Goal: Use online tool/utility: Use online tool/utility

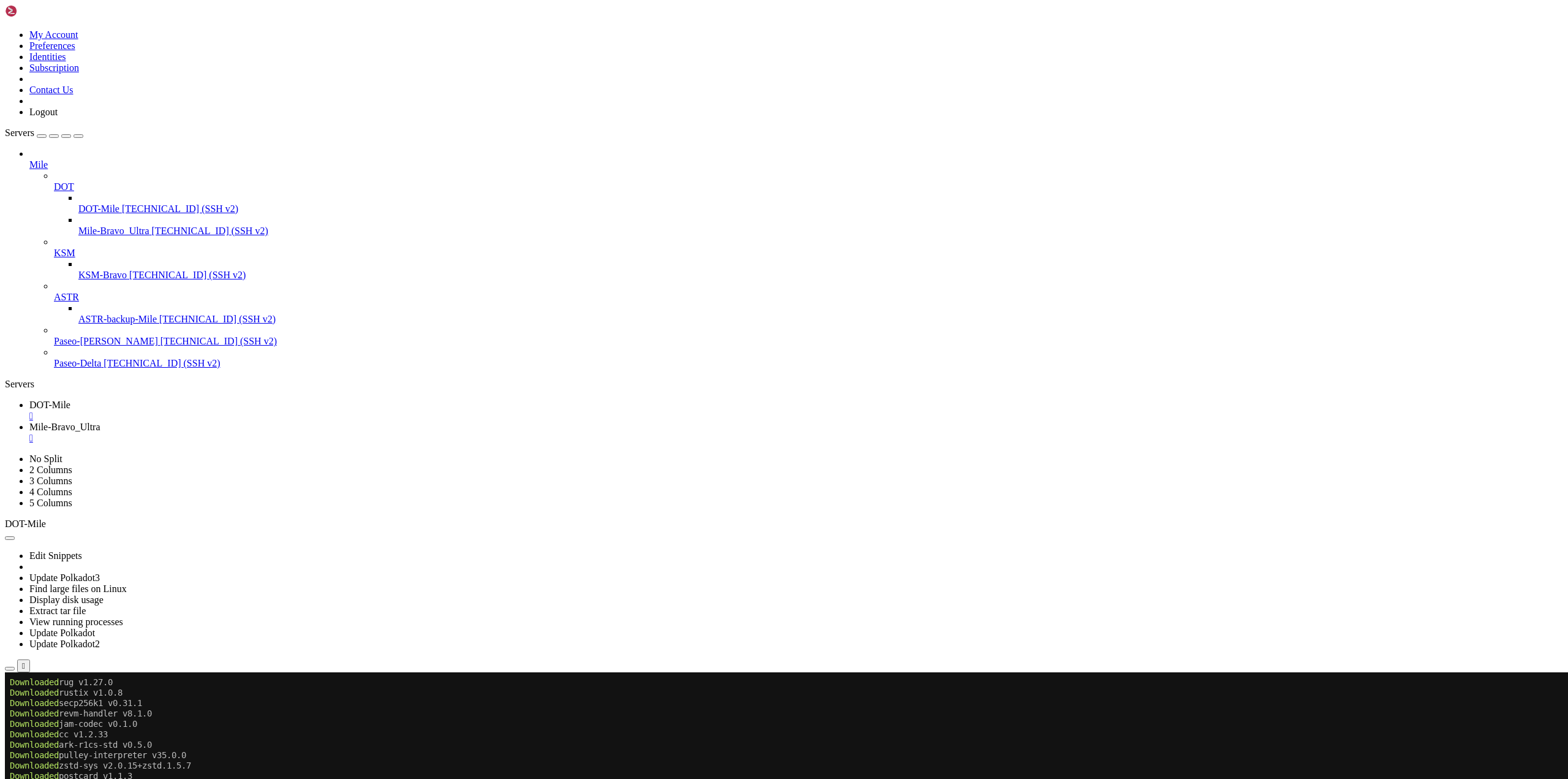
scroll to position [6, 1]
click at [70, 399] on span "DOT-Mile" at bounding box center [50, 404] width 41 height 10
drag, startPoint x: 276, startPoint y: 1119, endPoint x: 48, endPoint y: 1124, distance: 228.1
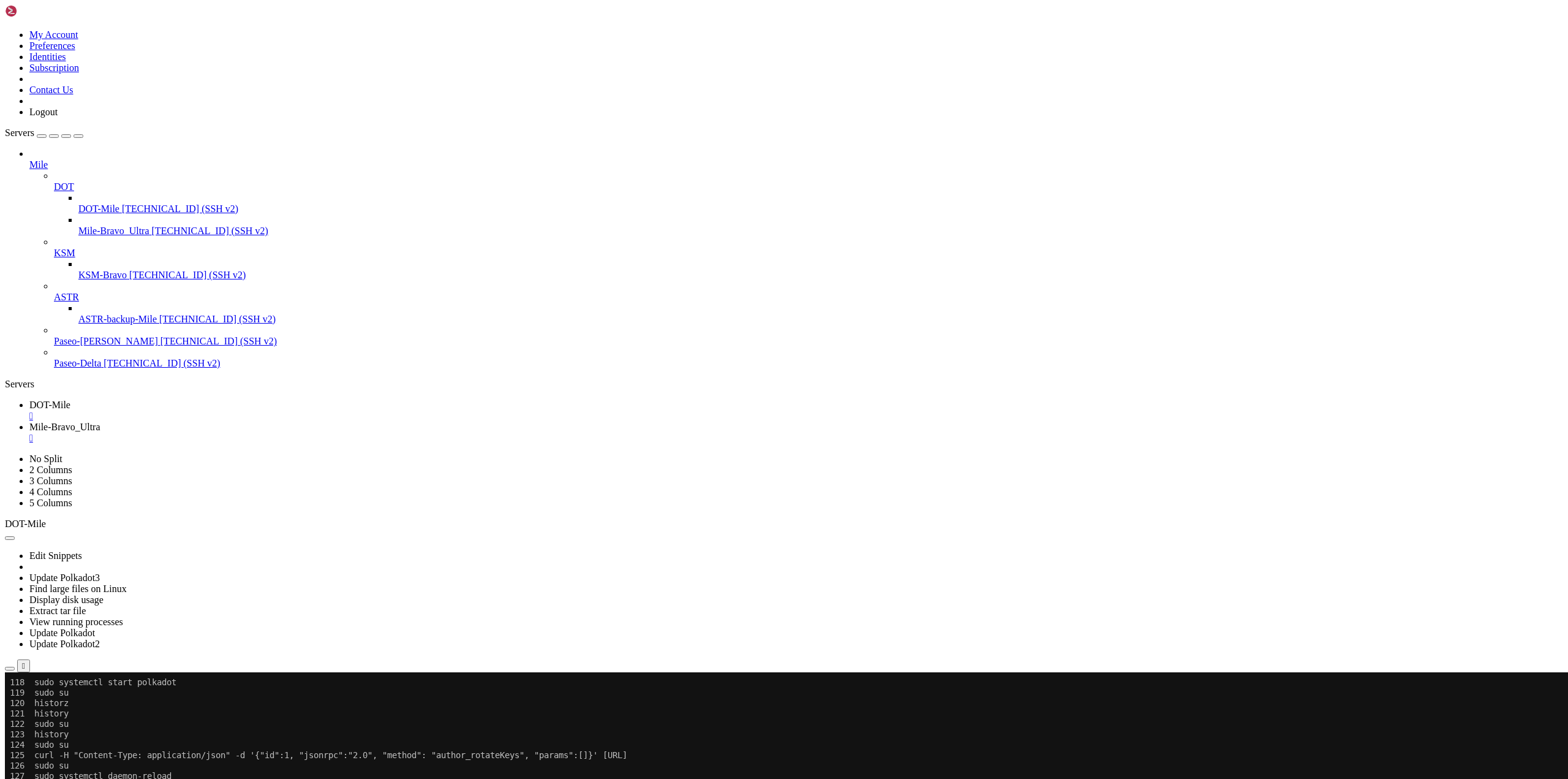
scroll to position [17115, 0]
click at [101, 421] on span "Mile-Bravo_Ultra" at bounding box center [65, 426] width 71 height 10
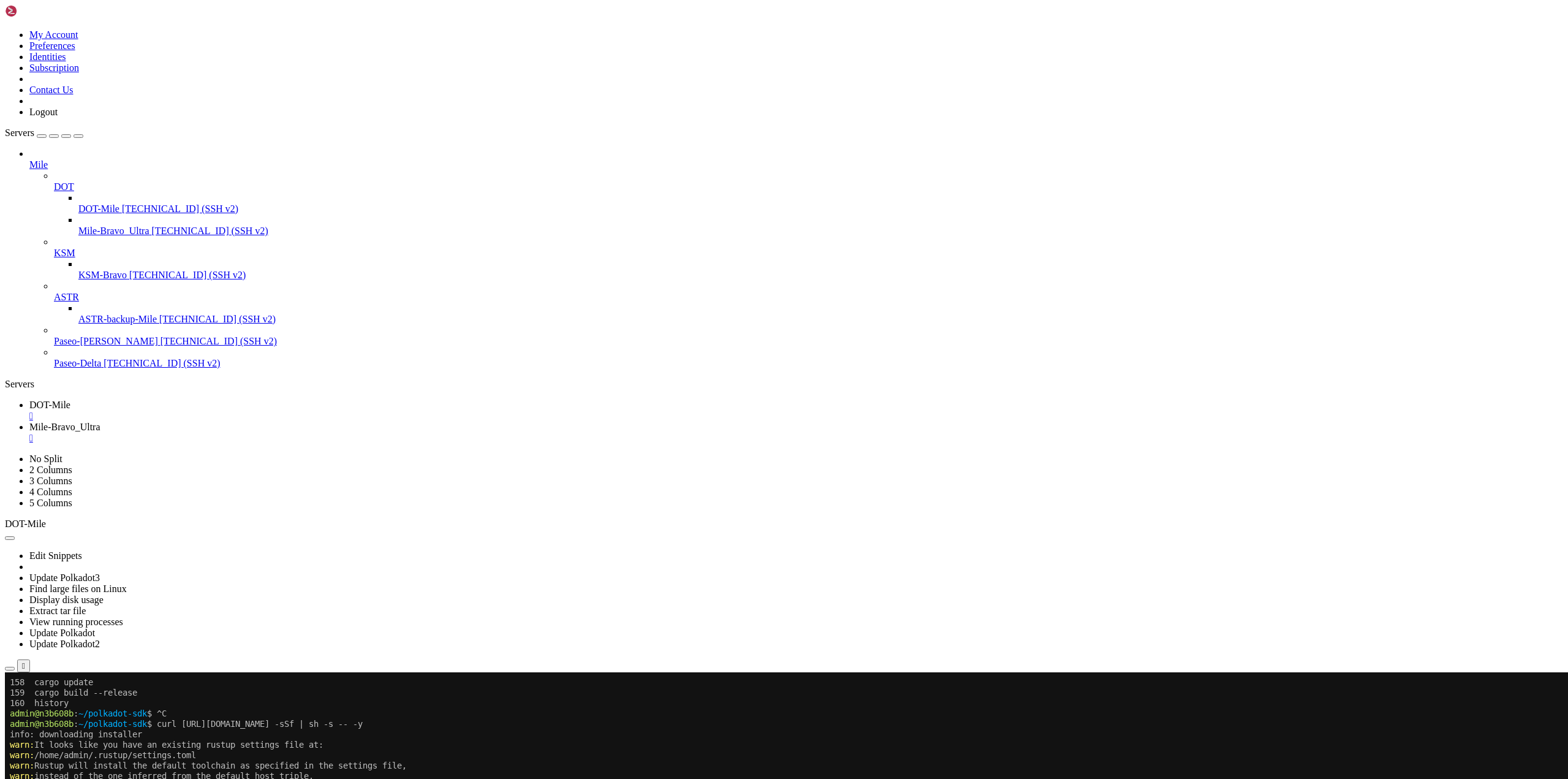
scroll to position [11260, 0]
click at [331, 432] on div "" at bounding box center [797, 438] width 1534 height 11
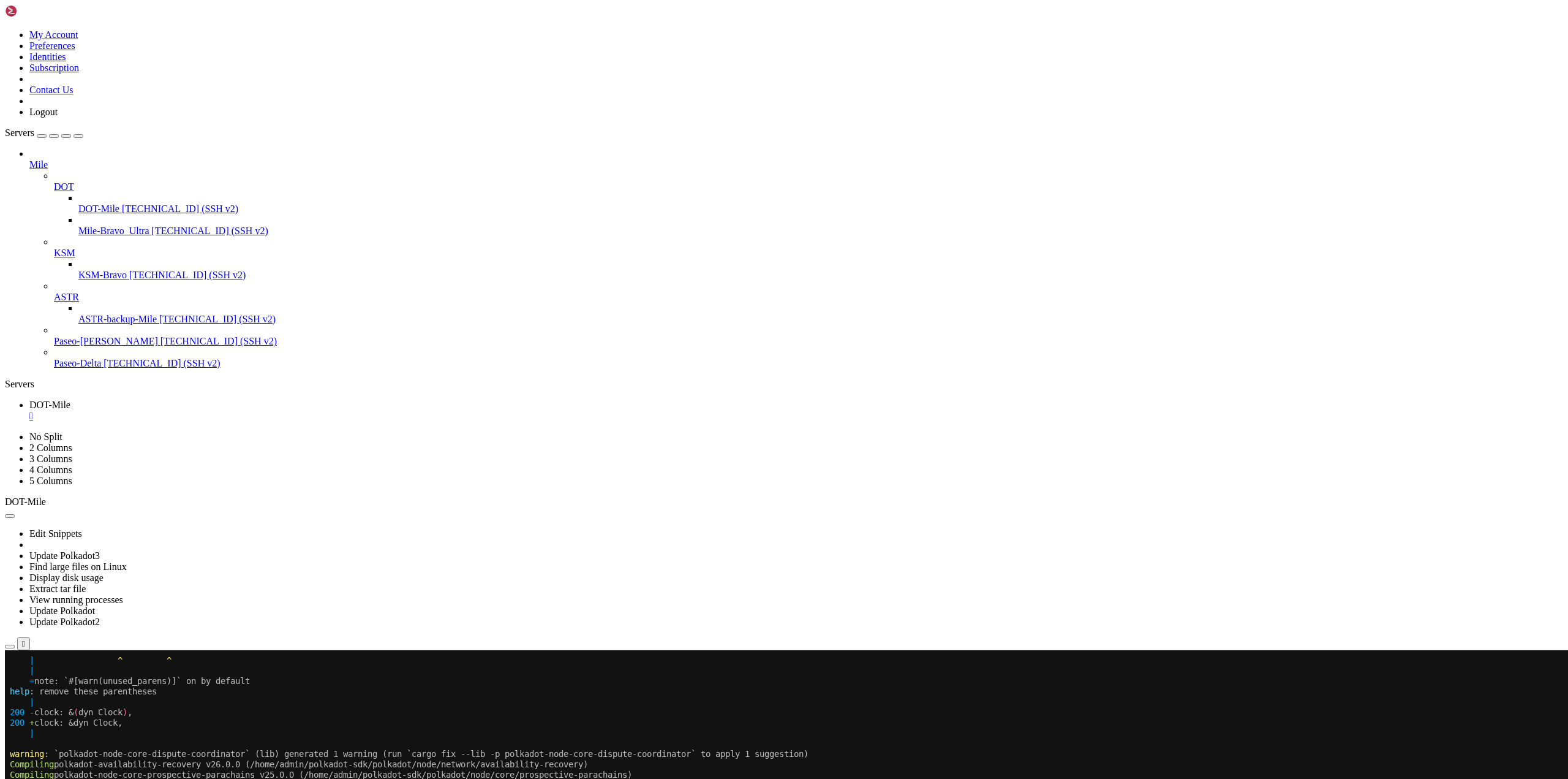
scroll to position [42125, 0]
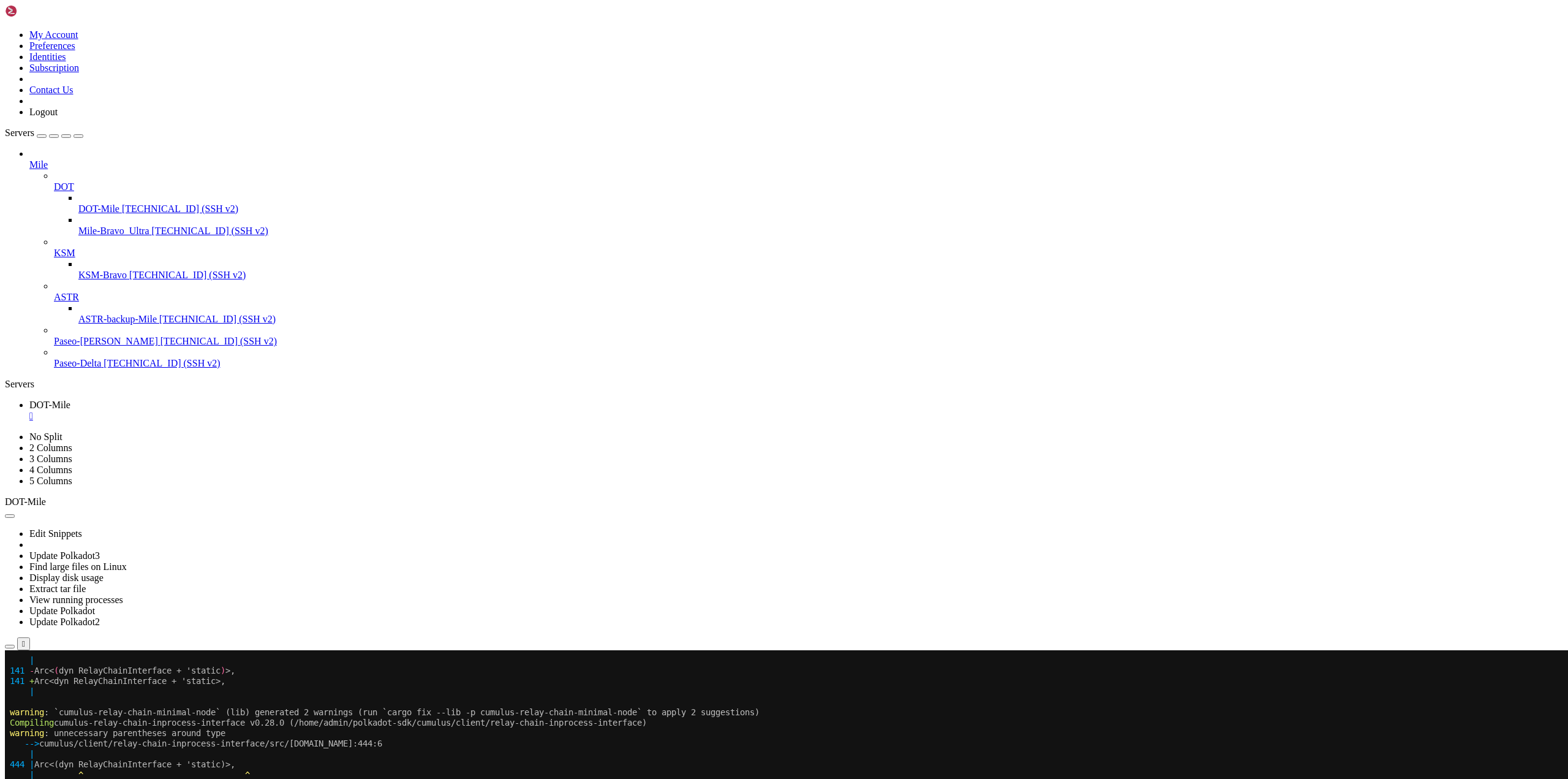
scroll to position [43031, 0]
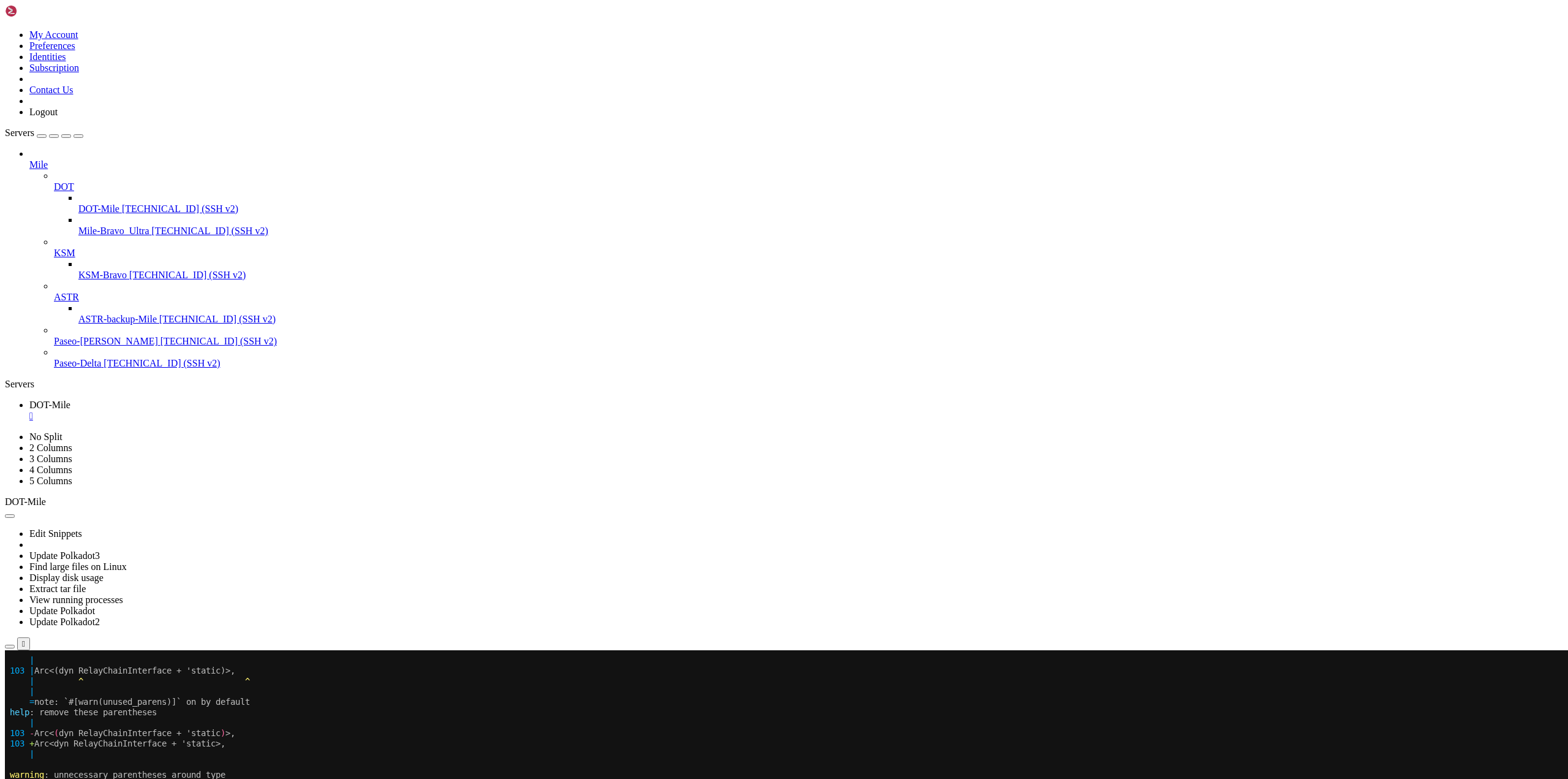
scroll to position [55167, 0]
